Goal: Task Accomplishment & Management: Complete application form

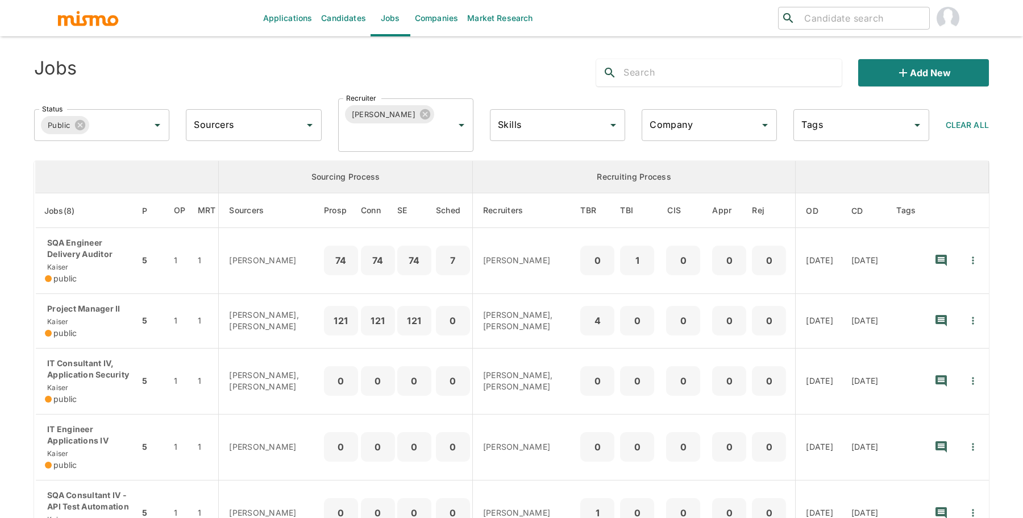
click at [356, 22] on link "Candidates" at bounding box center [344, 18] width 54 height 36
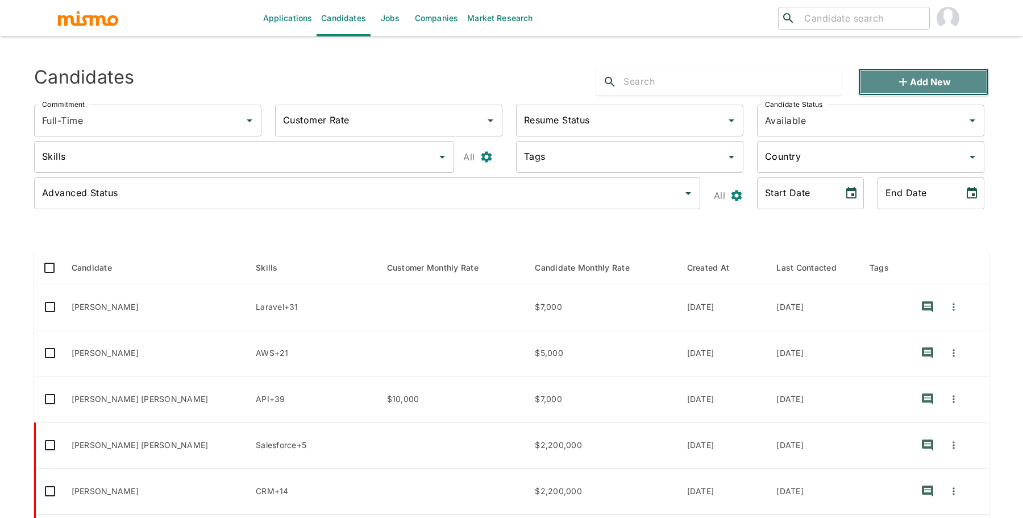
click at [888, 80] on button "Add new" at bounding box center [923, 81] width 131 height 27
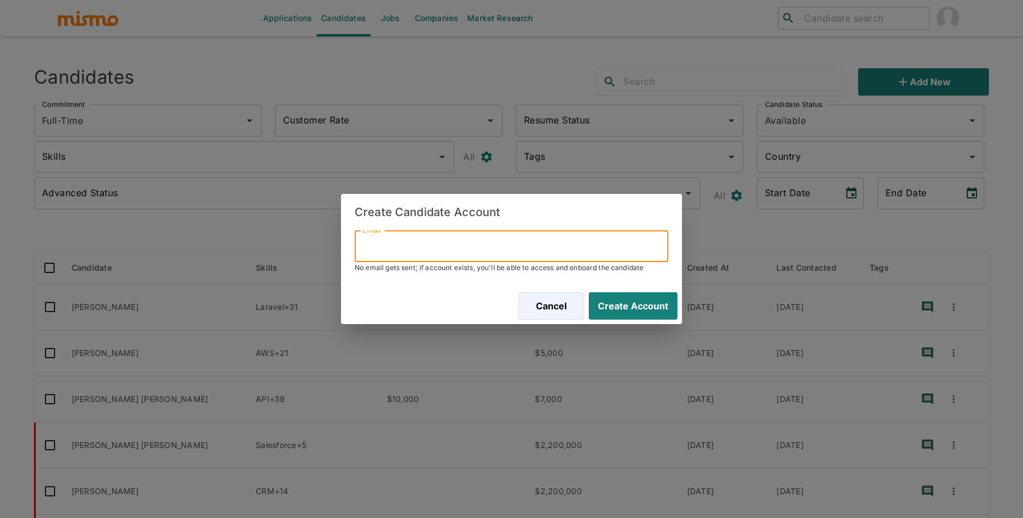
click at [421, 240] on input "Email" at bounding box center [512, 246] width 314 height 32
paste input "chini.vargas@gmail.com"
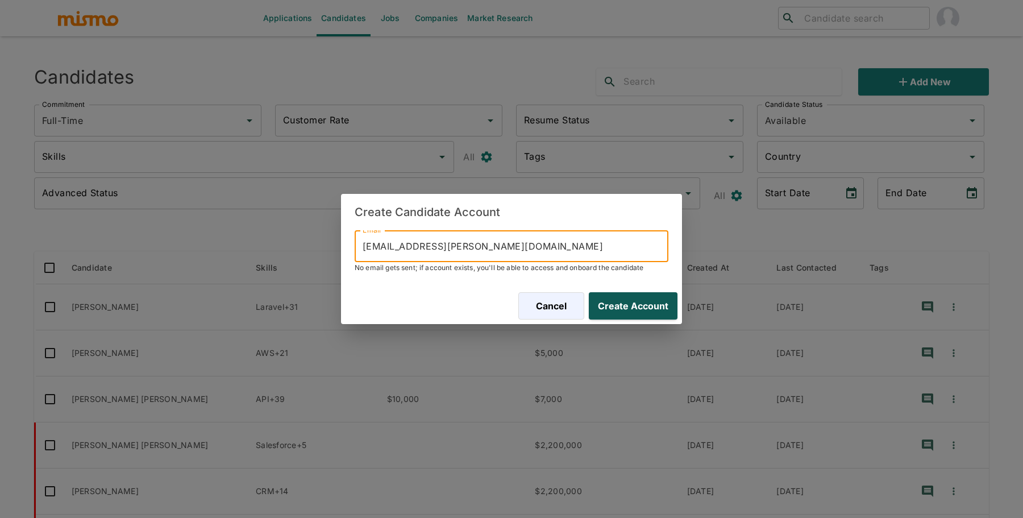
type input "chini.vargas@gmail.com"
click at [654, 306] on button "Create Account" at bounding box center [630, 305] width 93 height 27
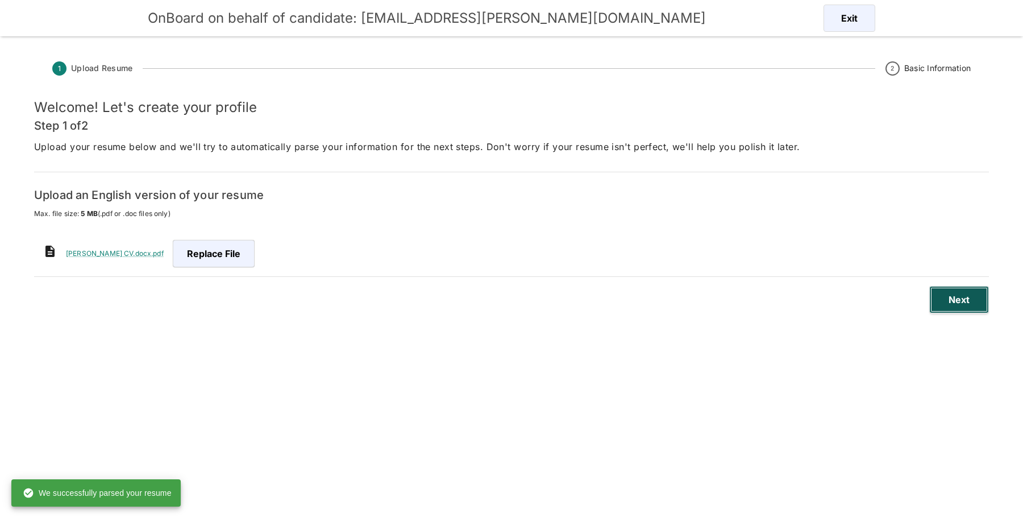
click at [965, 302] on button "Next" at bounding box center [959, 299] width 60 height 27
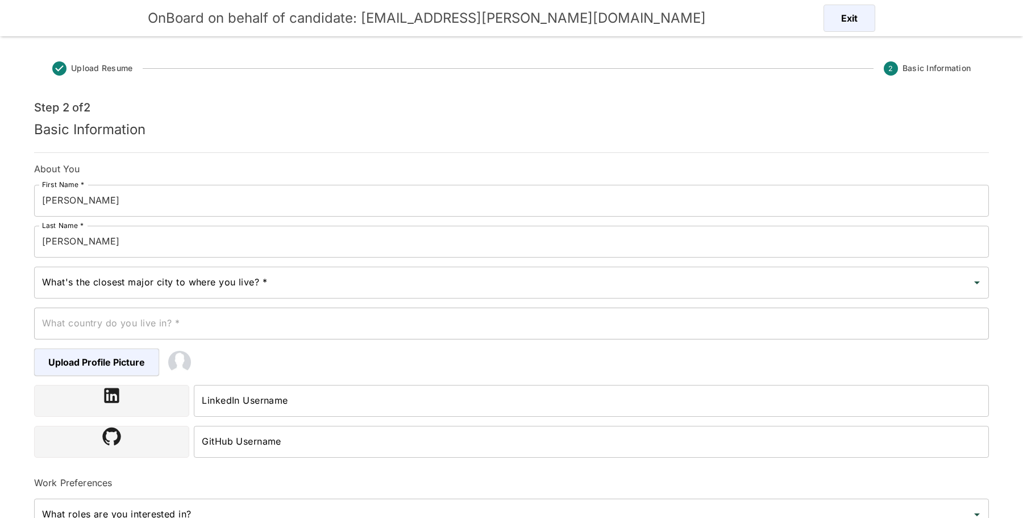
click at [92, 293] on div "What's the closest major city to where you live? *" at bounding box center [511, 283] width 955 height 32
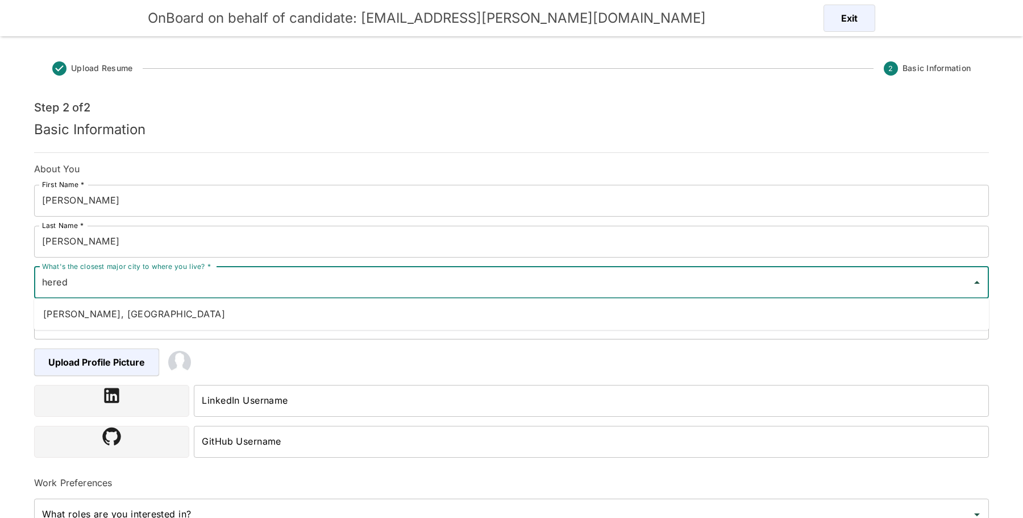
click at [81, 314] on li "Heredia, Costa Rica" at bounding box center [511, 313] width 955 height 23
type input "Heredia, Costa Rica"
type input "Costa Rica"
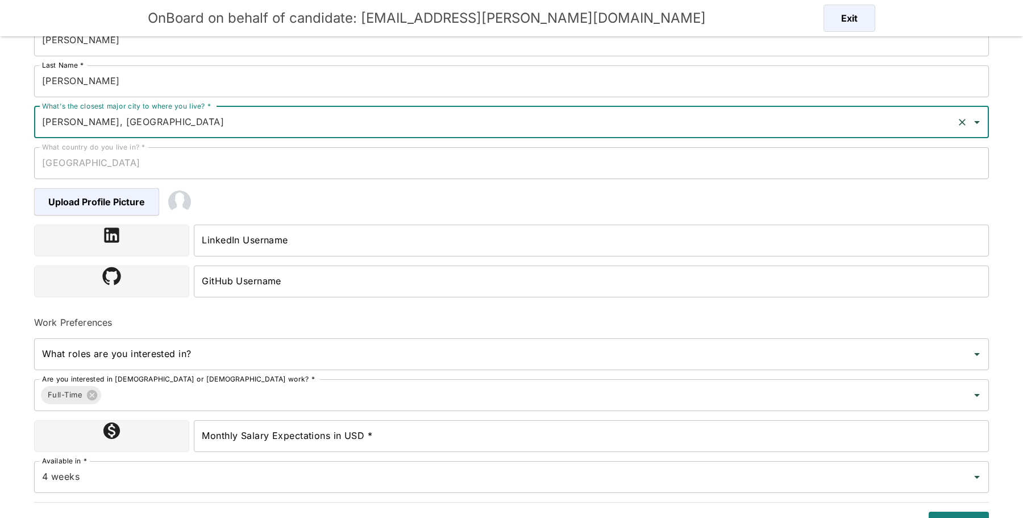
scroll to position [180, 0]
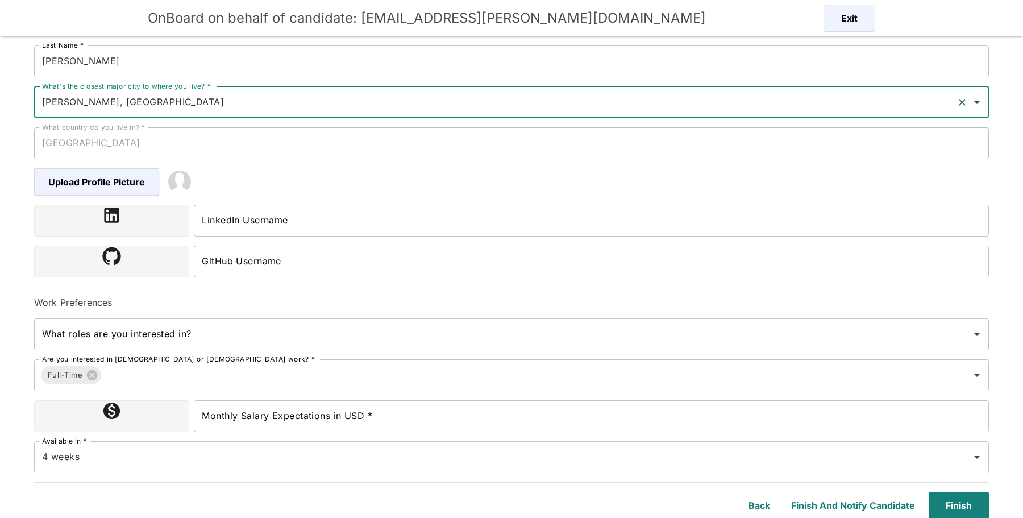
type input "Heredia, Costa Rica"
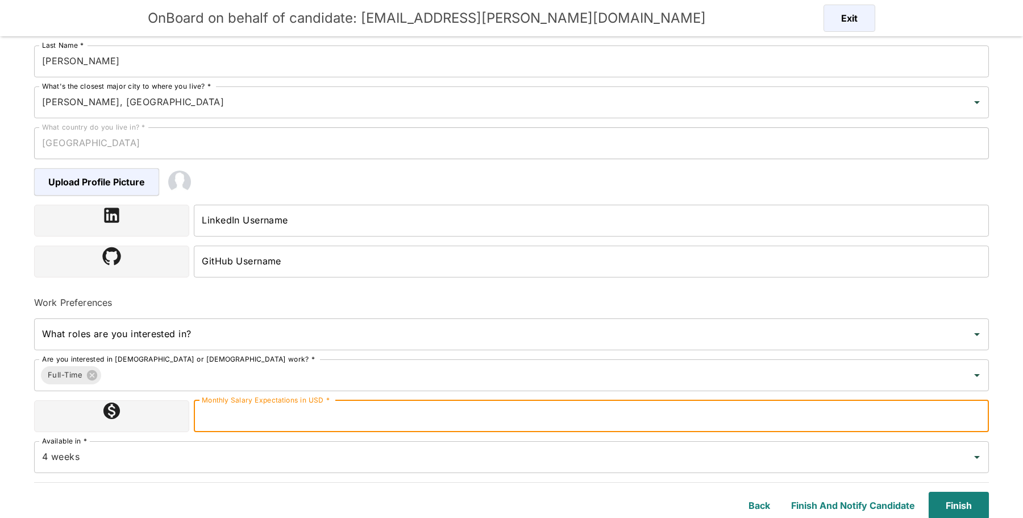
click at [321, 417] on input "Monthly Salary Expectations in USD *" at bounding box center [591, 416] width 795 height 32
type input "2000000"
click at [964, 505] on button "Finish" at bounding box center [956, 505] width 65 height 27
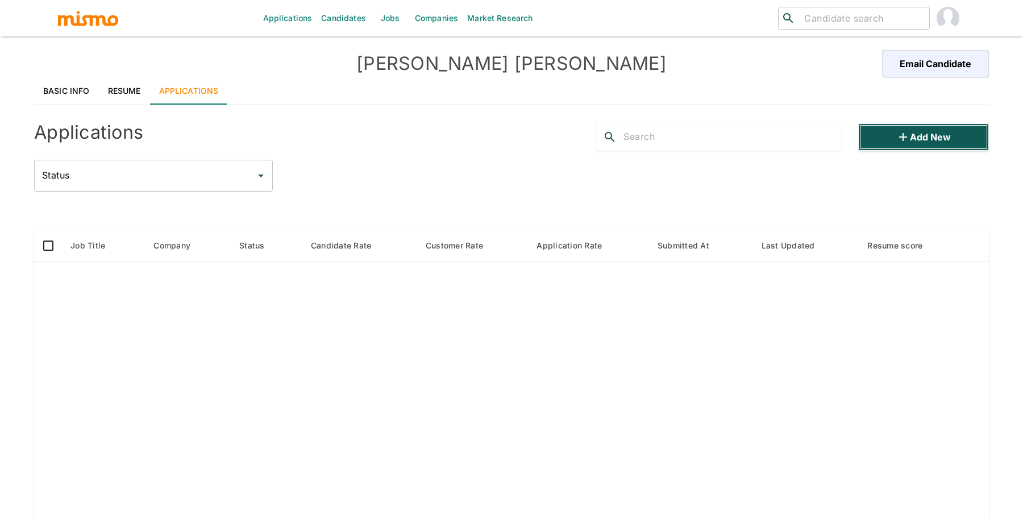
click at [935, 133] on button "Add new" at bounding box center [923, 136] width 131 height 27
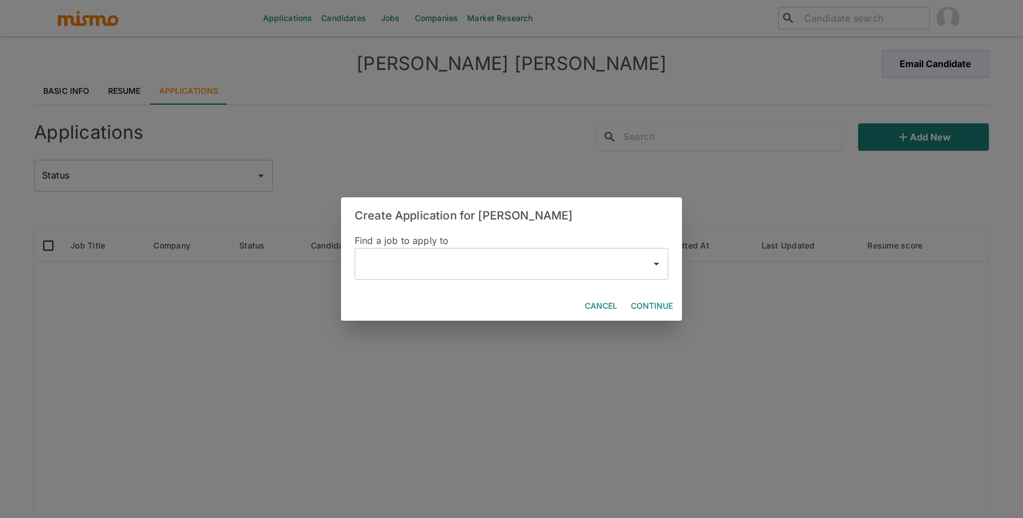
click at [558, 261] on input "text" at bounding box center [503, 264] width 286 height 22
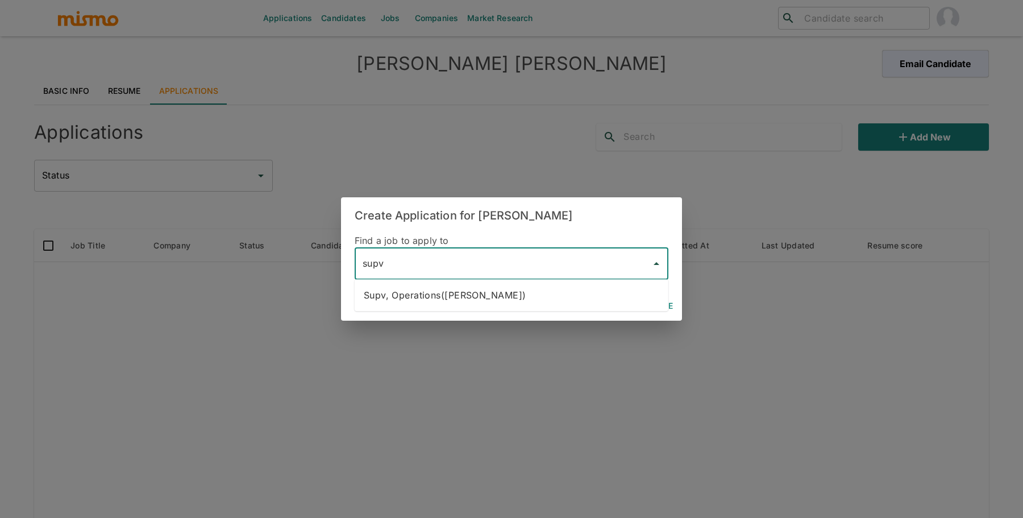
type input "supv"
click at [513, 314] on div "Cancel Continue" at bounding box center [511, 306] width 341 height 30
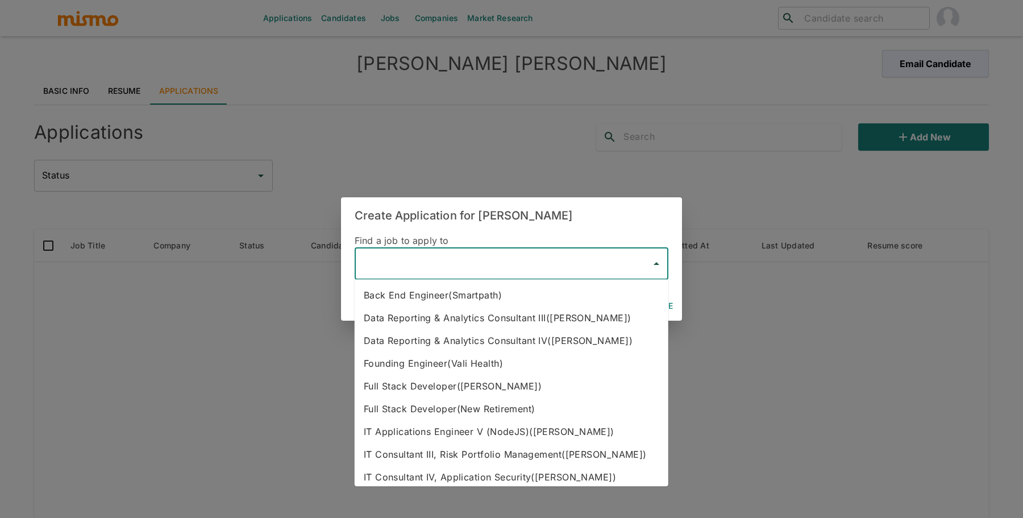
click at [531, 267] on input "text" at bounding box center [503, 264] width 286 height 22
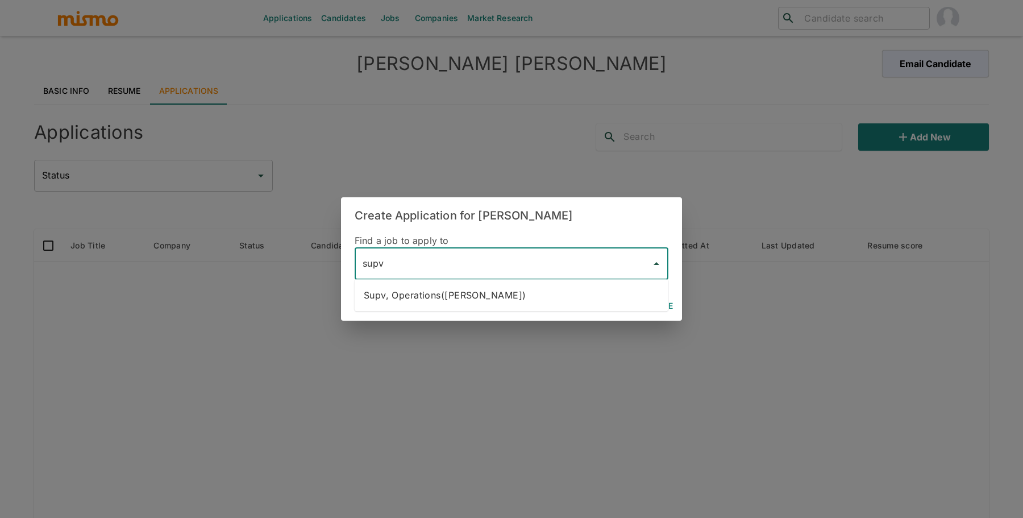
click at [531, 293] on li "Supv, Operations(Kaiser)" at bounding box center [512, 295] width 314 height 23
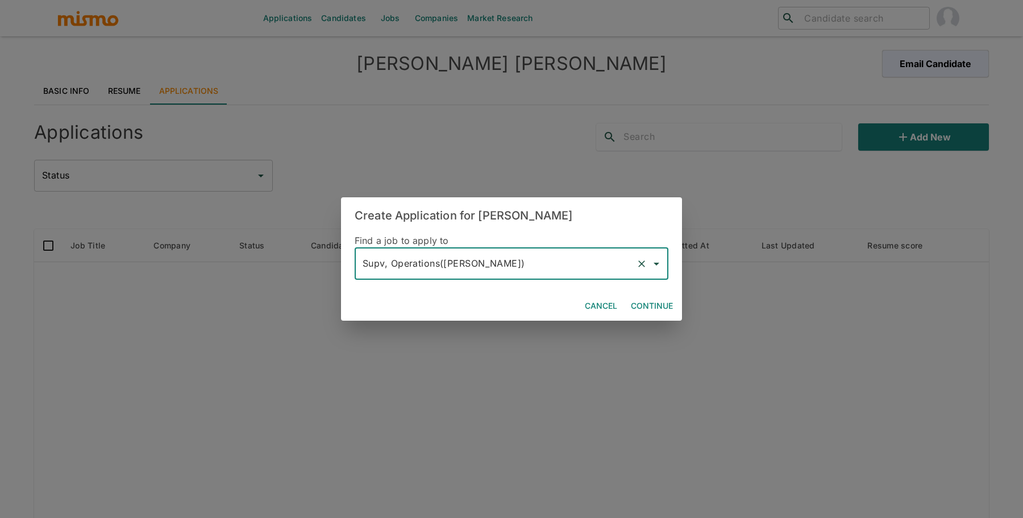
type input "Supv, Operations(Kaiser)"
click at [643, 302] on button "Continue" at bounding box center [651, 306] width 51 height 21
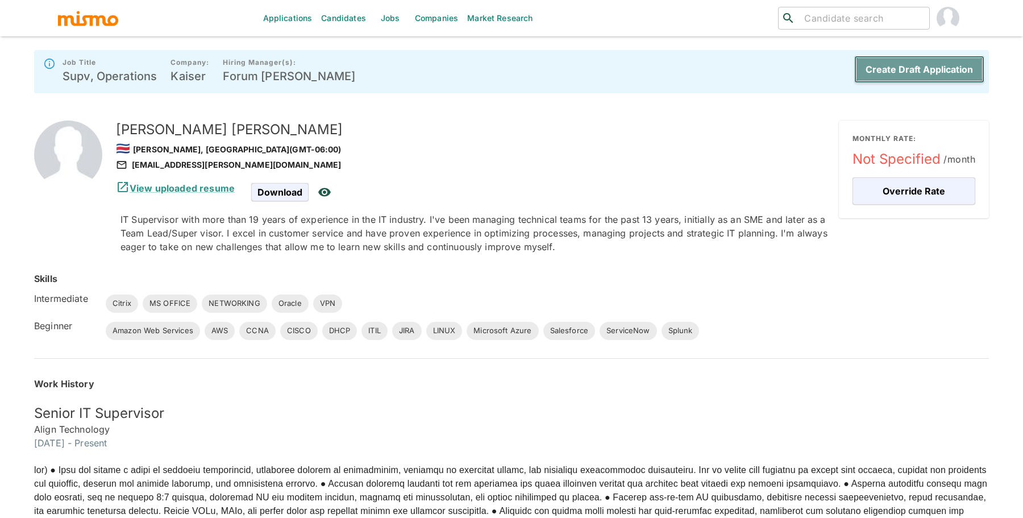
click at [901, 76] on button "Create Draft Application" at bounding box center [919, 69] width 130 height 27
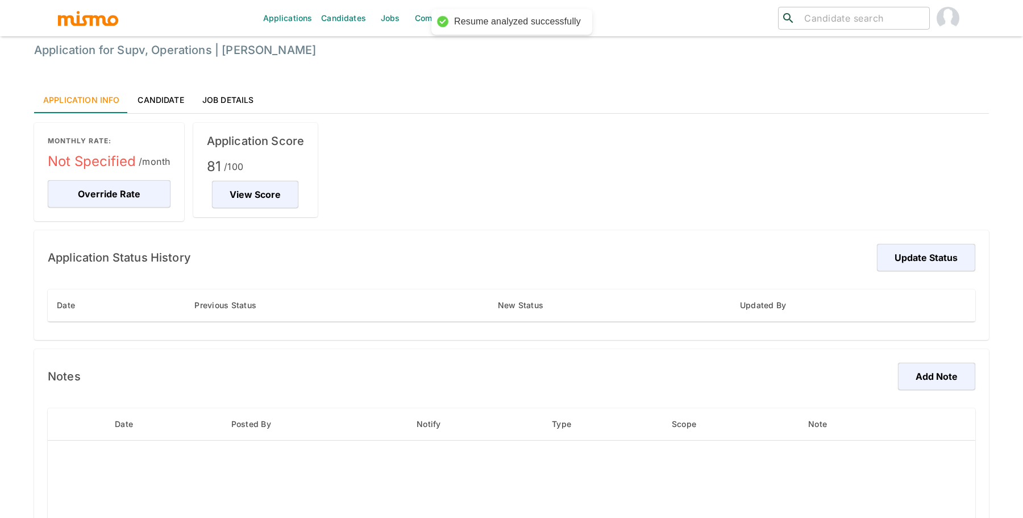
scroll to position [92, 0]
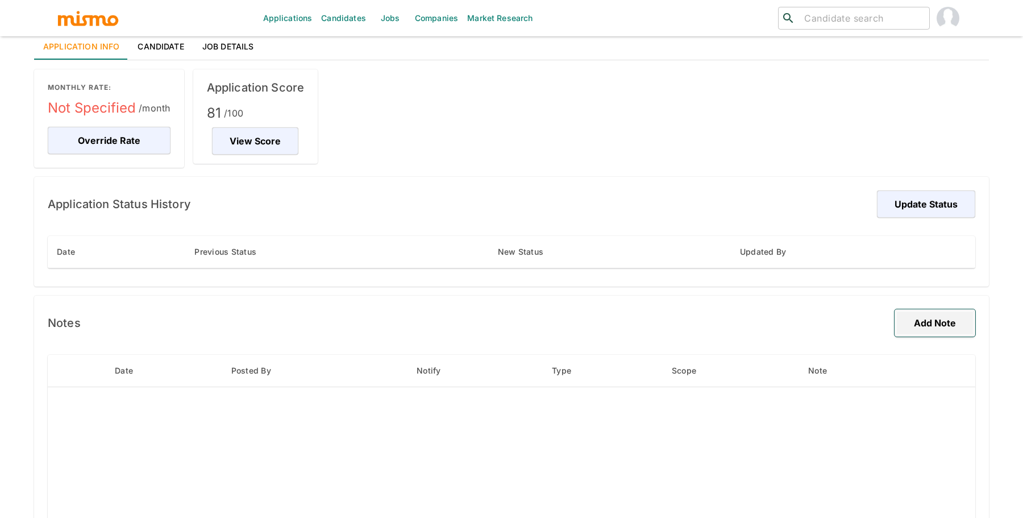
click at [949, 328] on button "Add Note" at bounding box center [935, 322] width 81 height 27
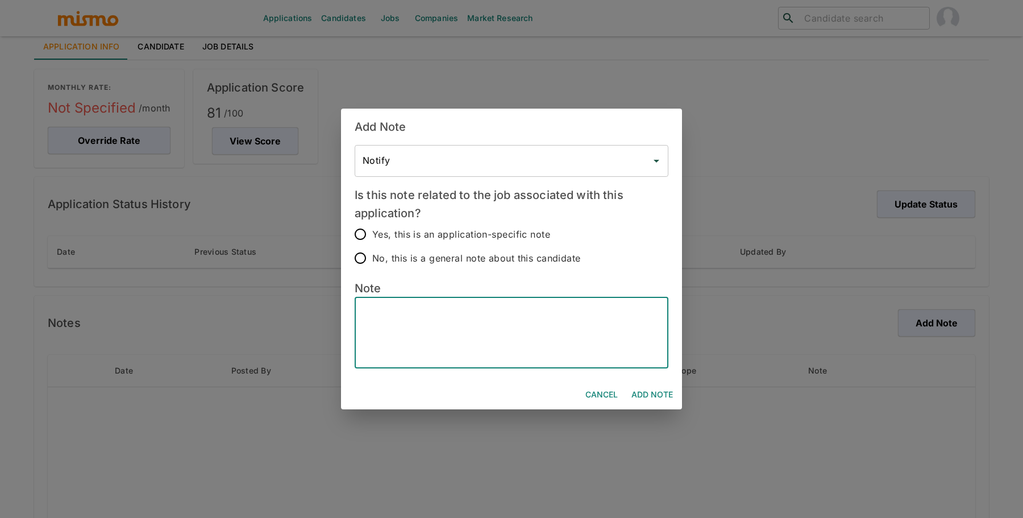
click at [614, 346] on textarea at bounding box center [512, 332] width 298 height 52
paste textarea "Candidate’s Name - Francini Vargas Hybrid - Yes Bachelor’s Degree - High School…"
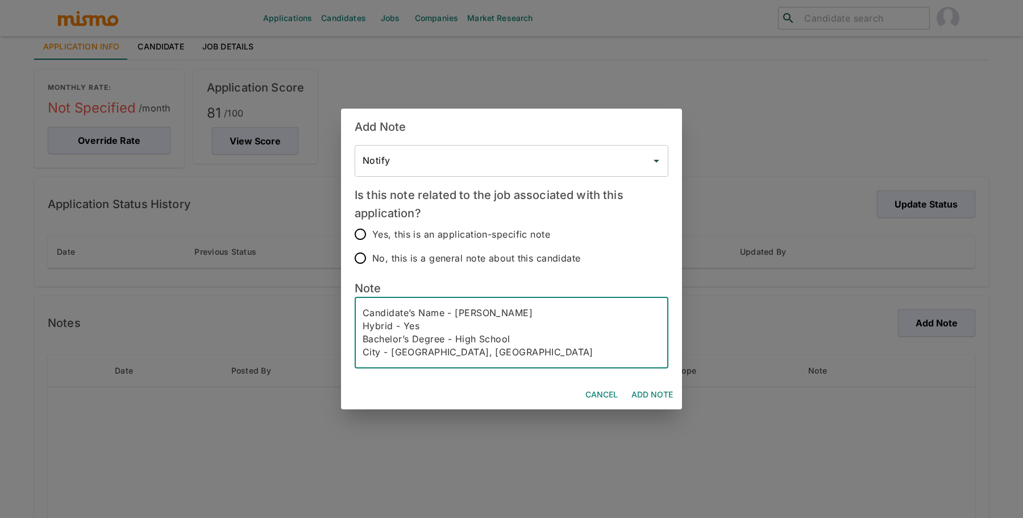
scroll to position [103, 0]
type textarea "Candidate’s Name - Francini Vargas Hybrid - Yes Bachelor’s Degree - High School…"
click at [361, 256] on input "No, this is a general note about this candidate" at bounding box center [360, 258] width 24 height 24
radio input "true"
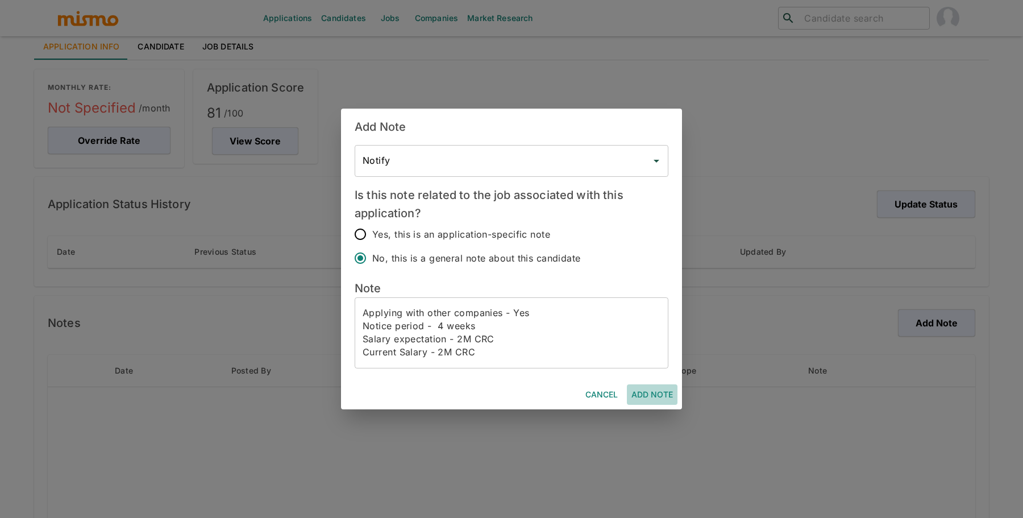
click at [673, 392] on button "Add Note" at bounding box center [652, 394] width 51 height 21
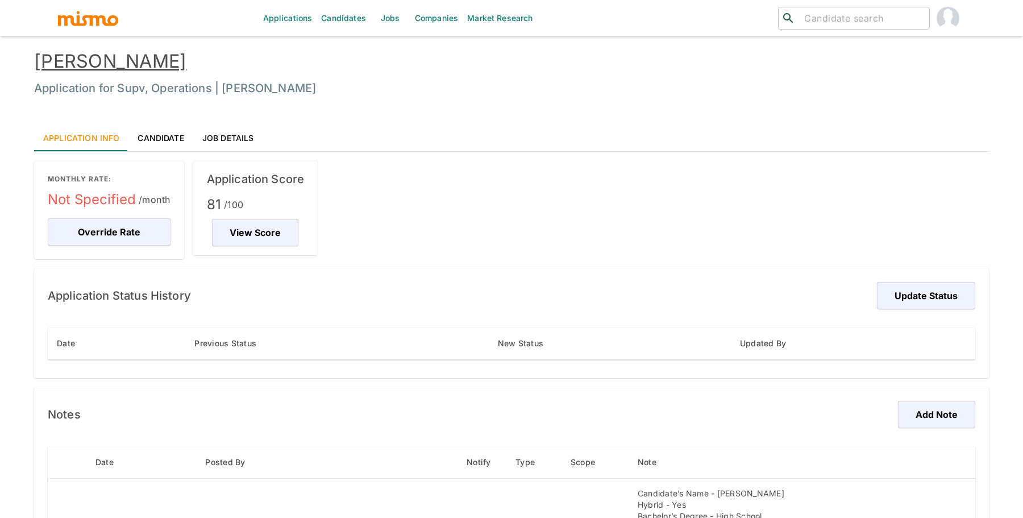
click at [234, 132] on link "Job Details" at bounding box center [228, 137] width 70 height 27
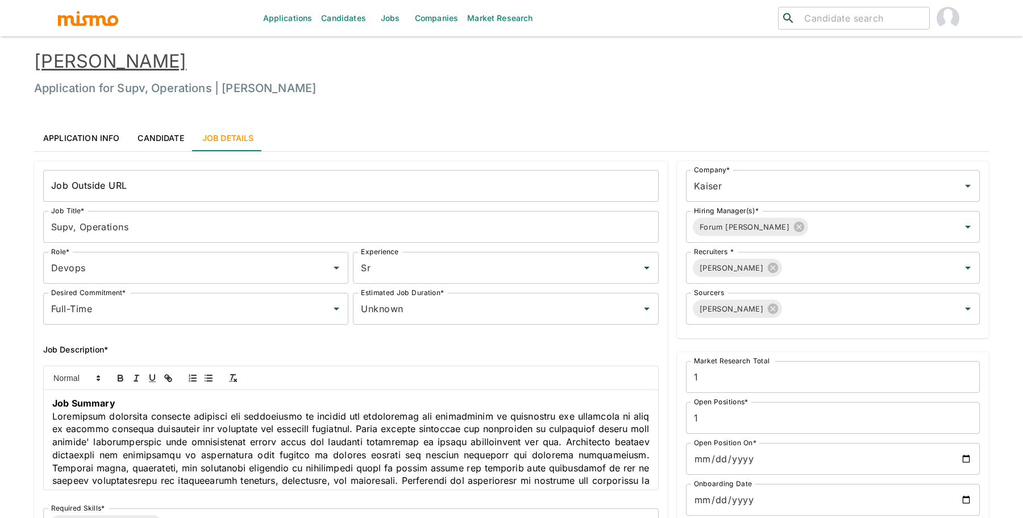
click at [88, 128] on link "Application Info" at bounding box center [81, 137] width 94 height 27
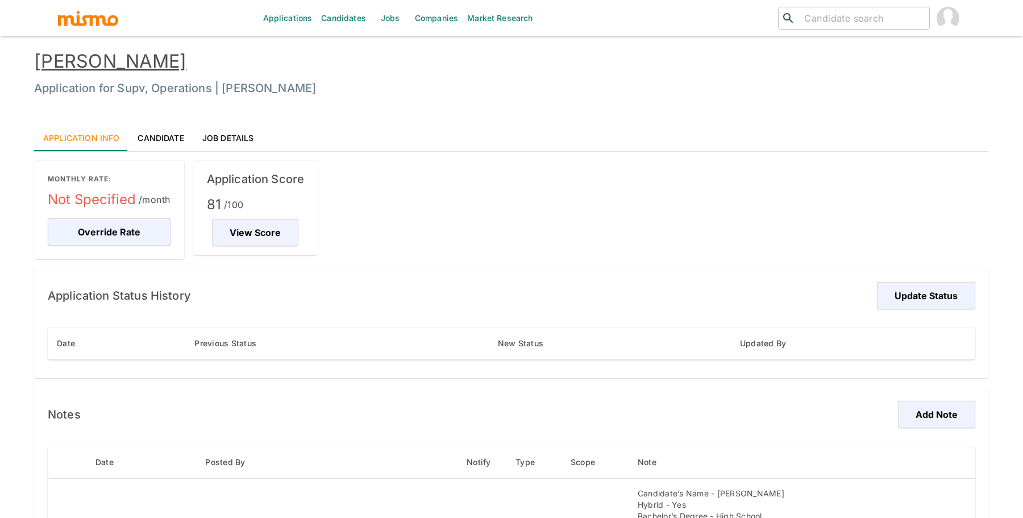
click at [400, 24] on link "Jobs" at bounding box center [391, 18] width 40 height 36
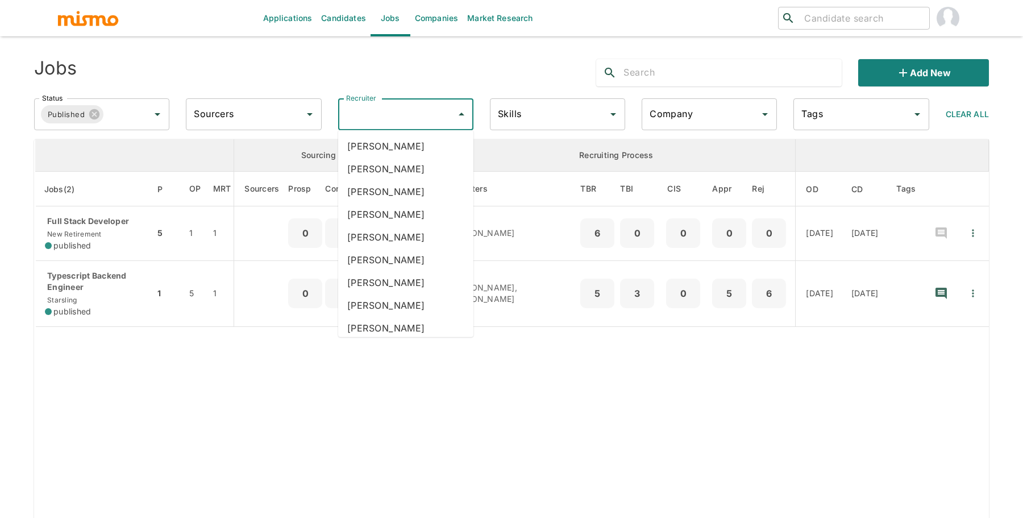
click at [414, 118] on input "Recruiter" at bounding box center [397, 114] width 108 height 22
type input "paol"
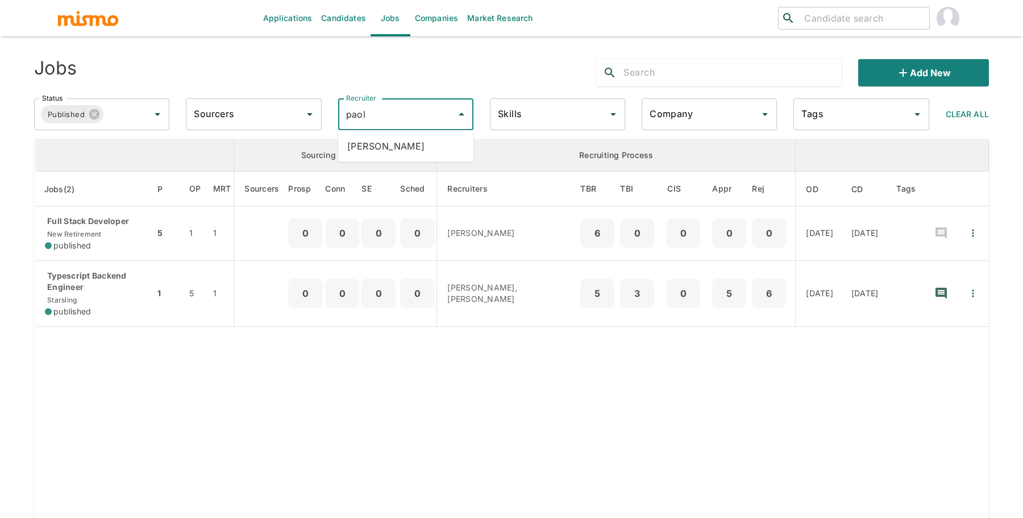
click at [413, 151] on li "Paola Pacheco" at bounding box center [405, 146] width 135 height 23
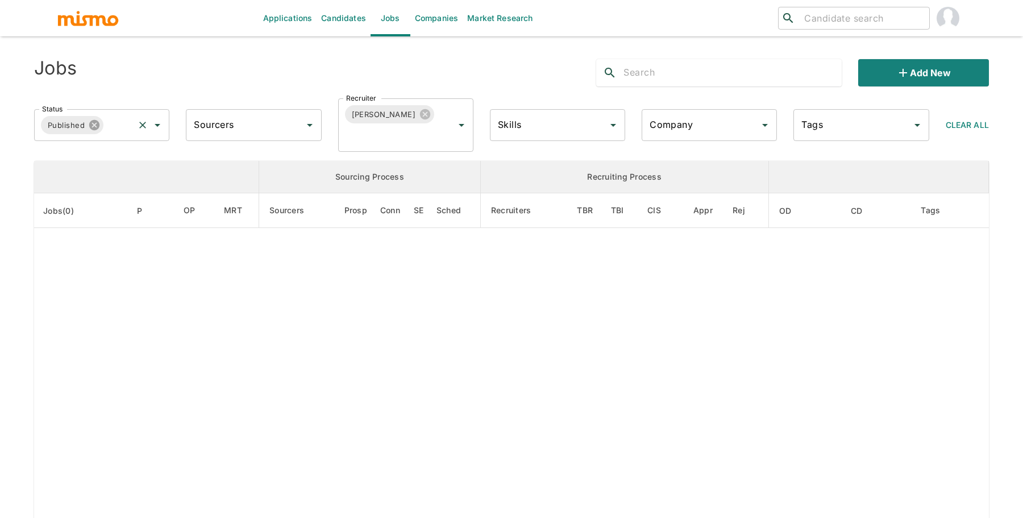
click at [97, 123] on icon at bounding box center [94, 125] width 10 height 10
click at [96, 126] on input "Status" at bounding box center [93, 125] width 108 height 22
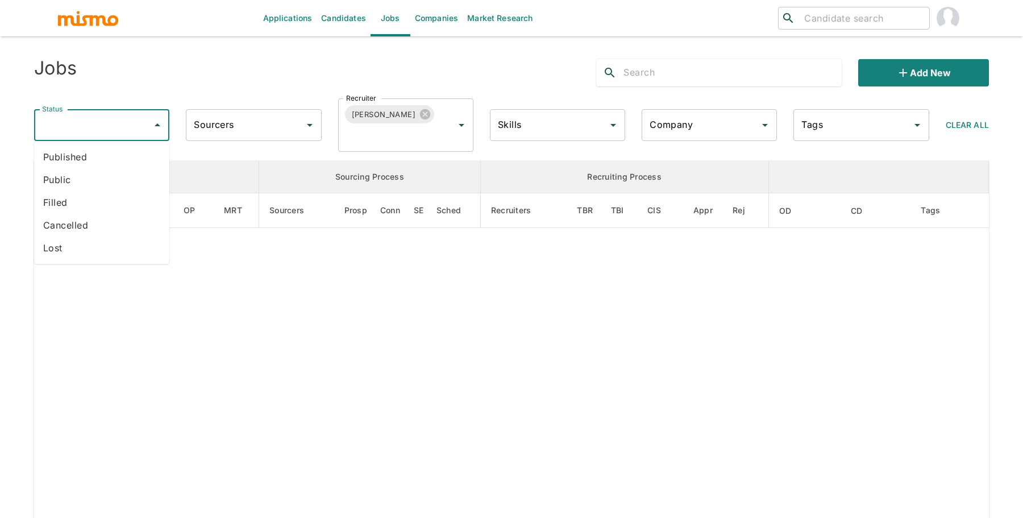
click at [97, 177] on li "Public" at bounding box center [101, 179] width 135 height 23
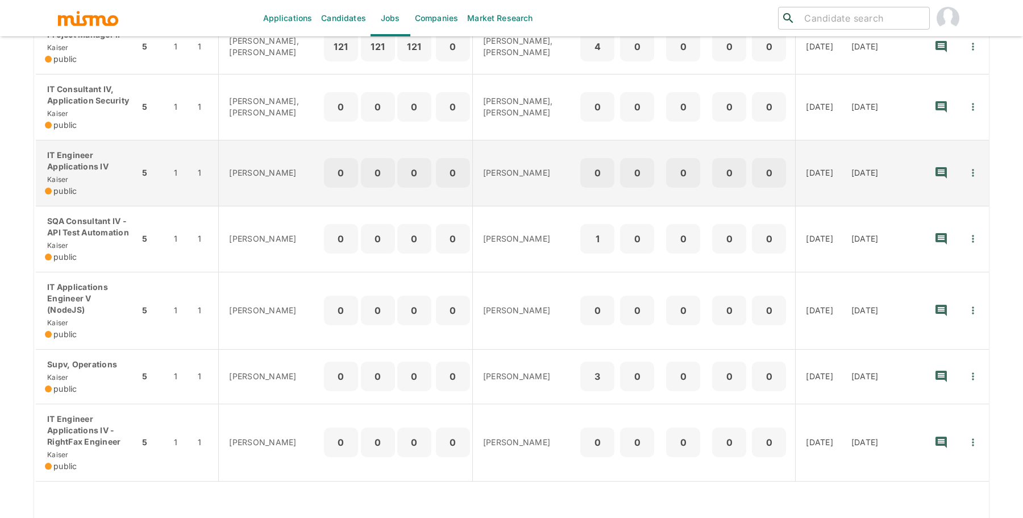
scroll to position [310, 0]
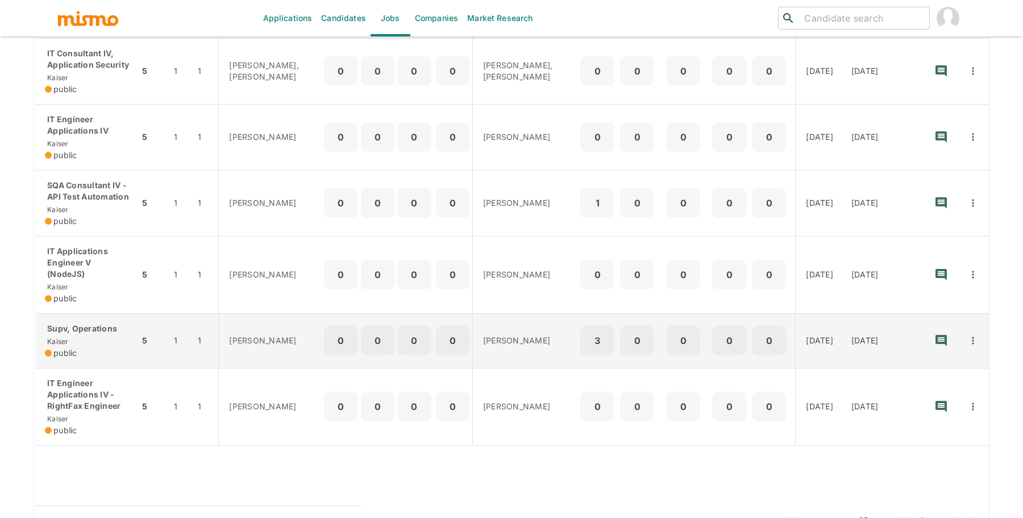
click at [99, 324] on div "Supv, Operations Kaiser public" at bounding box center [87, 341] width 85 height 36
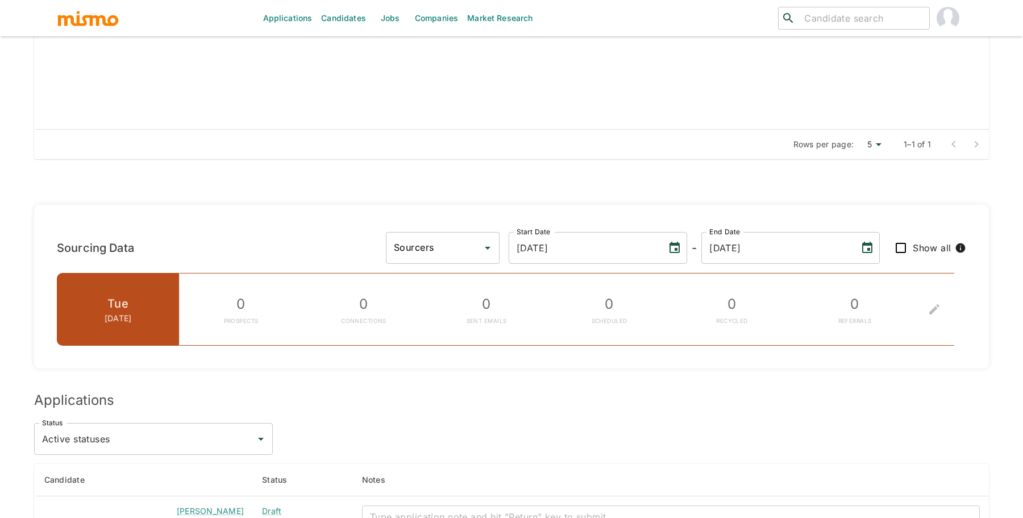
scroll to position [675, 0]
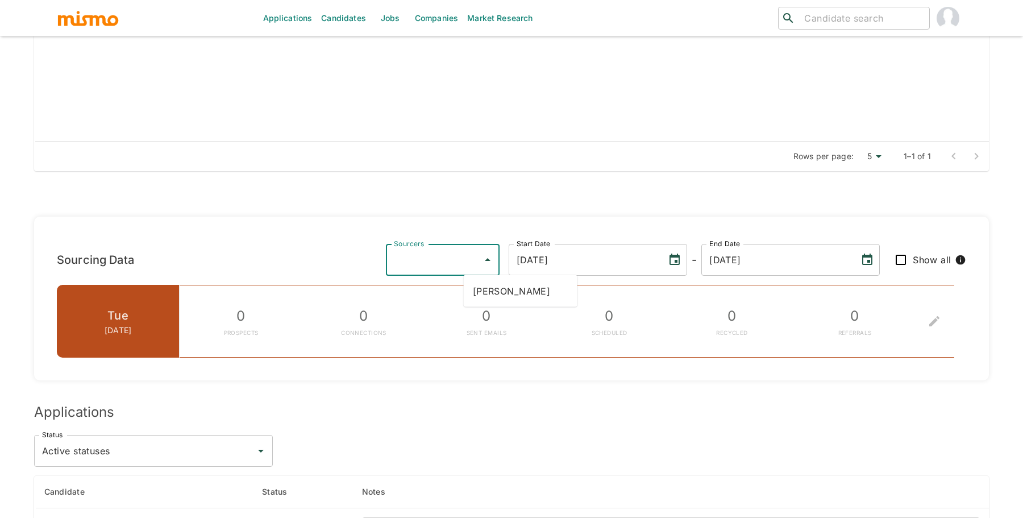
click at [477, 268] on input "Sourcers" at bounding box center [434, 260] width 86 height 22
click at [522, 297] on li "Daniela Zito" at bounding box center [521, 291] width 114 height 23
type input "Daniela Zito"
click at [899, 255] on input "Show all" at bounding box center [901, 260] width 24 height 24
checkbox input "true"
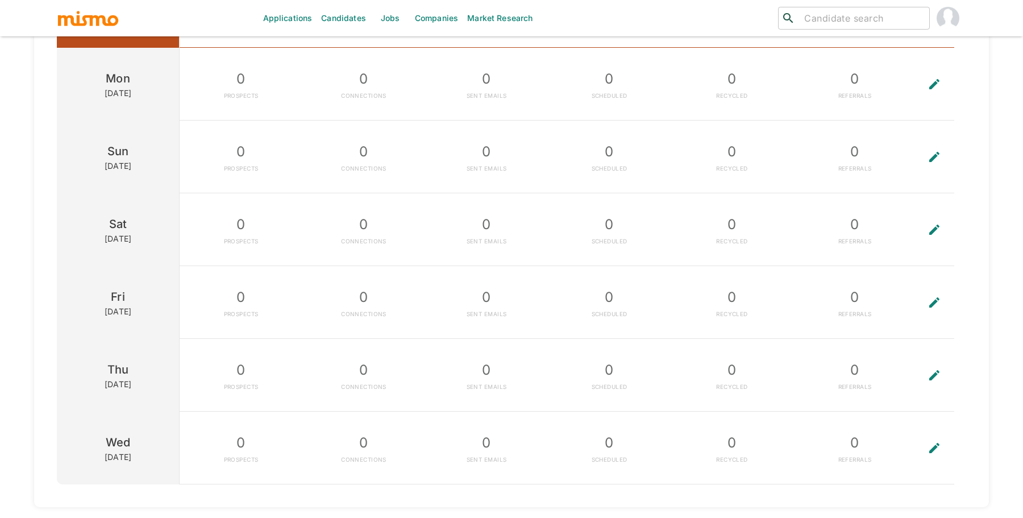
scroll to position [983, 0]
click at [937, 297] on icon "To edit the metrics, please select a sourcer first." at bounding box center [935, 304] width 14 height 14
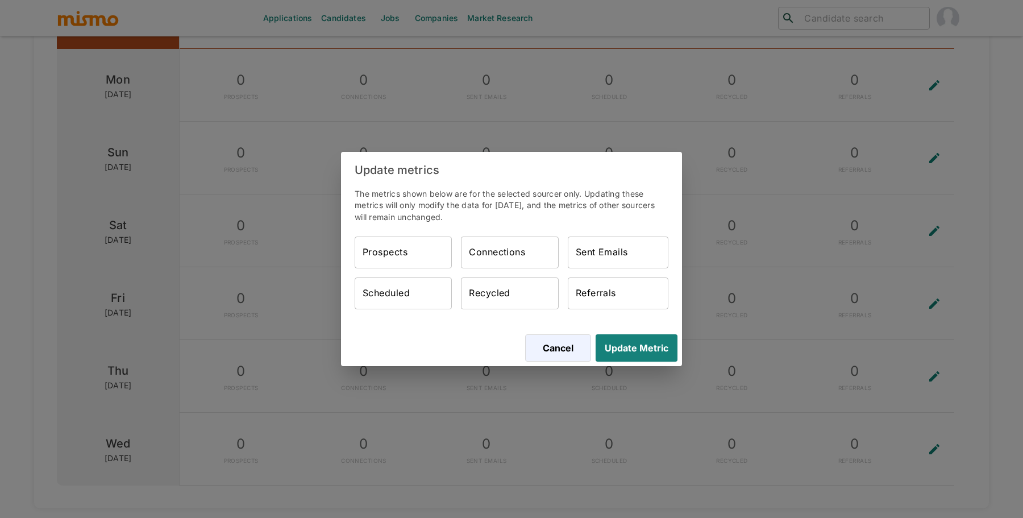
click at [397, 263] on input "Prospects" at bounding box center [403, 252] width 97 height 32
type input "28"
click at [505, 248] on div "Connections Connections" at bounding box center [509, 252] width 97 height 32
type input "28"
click at [589, 255] on input "Sent Emails" at bounding box center [618, 252] width 101 height 32
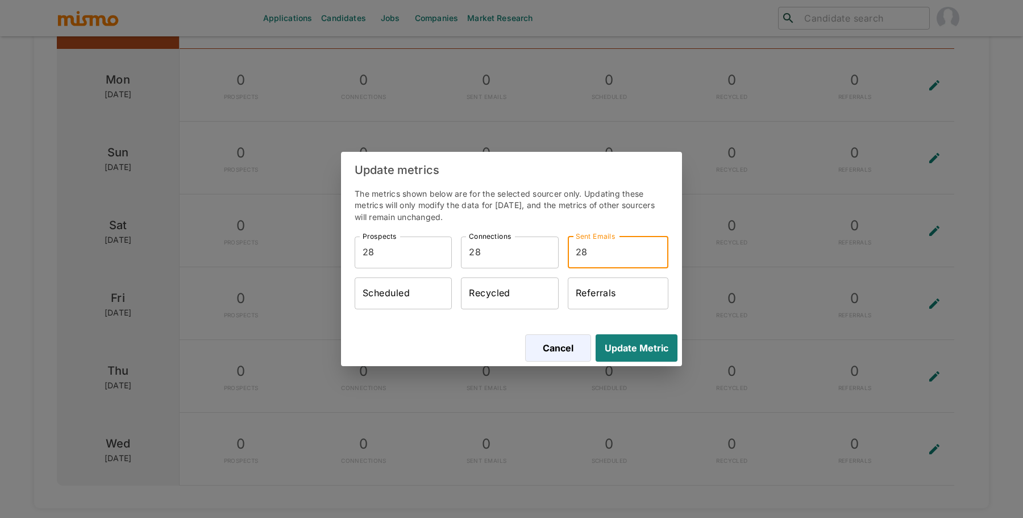
type input "28"
click at [434, 295] on input "Scheduled" at bounding box center [403, 293] width 97 height 32
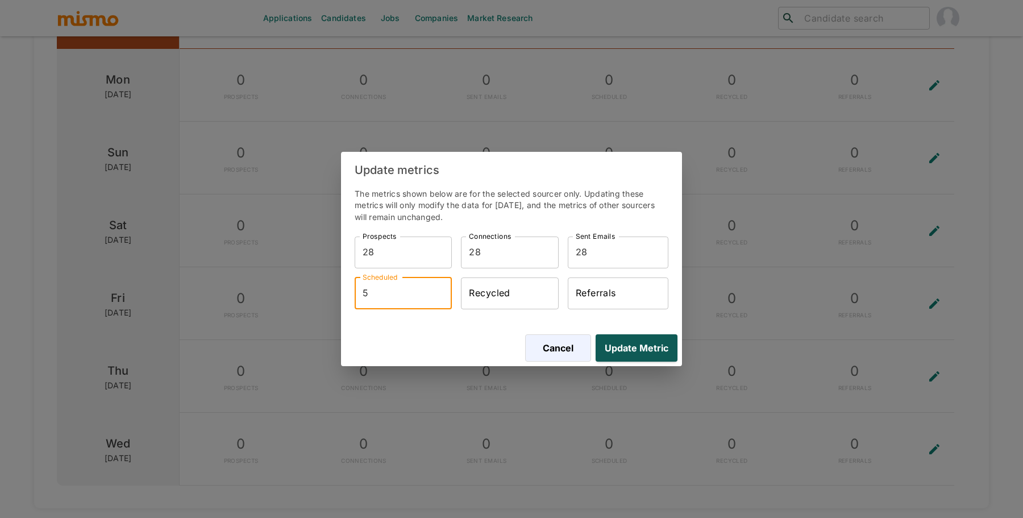
type input "5"
click at [643, 350] on button "Update Metric" at bounding box center [634, 347] width 86 height 27
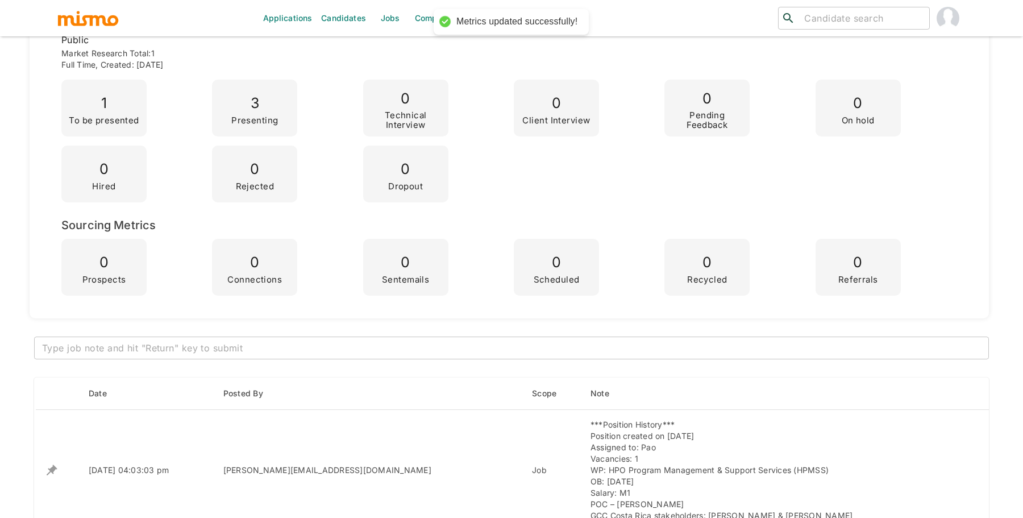
scroll to position [0, 0]
